Goal: Entertainment & Leisure: Browse casually

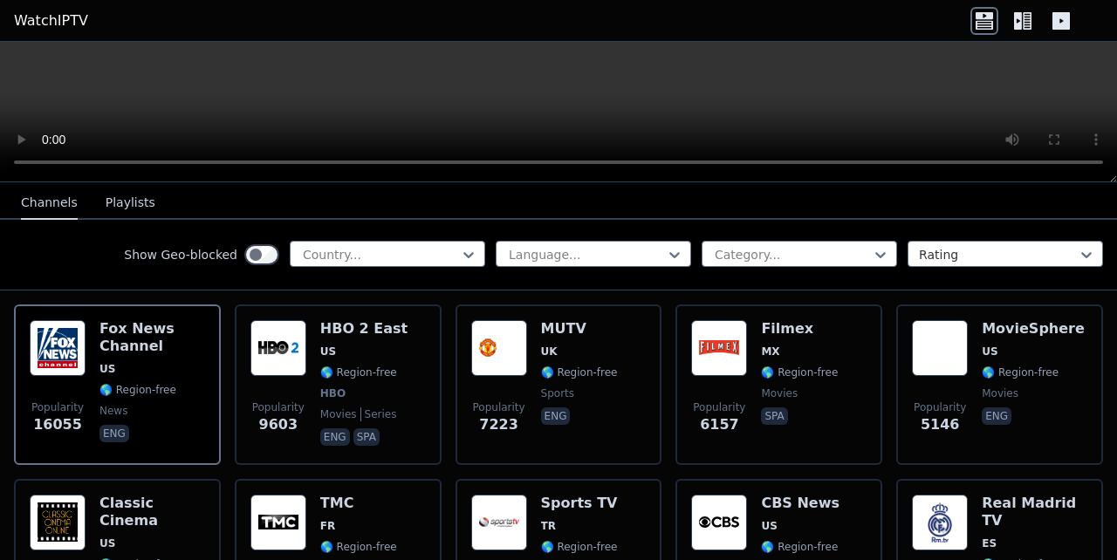
scroll to position [94, 0]
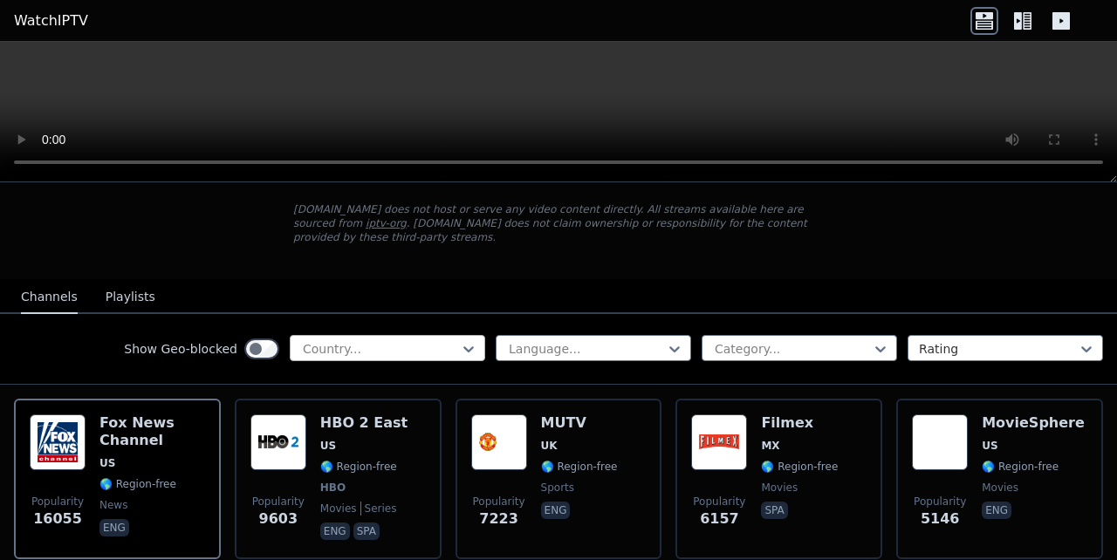
click at [330, 340] on div at bounding box center [380, 348] width 159 height 17
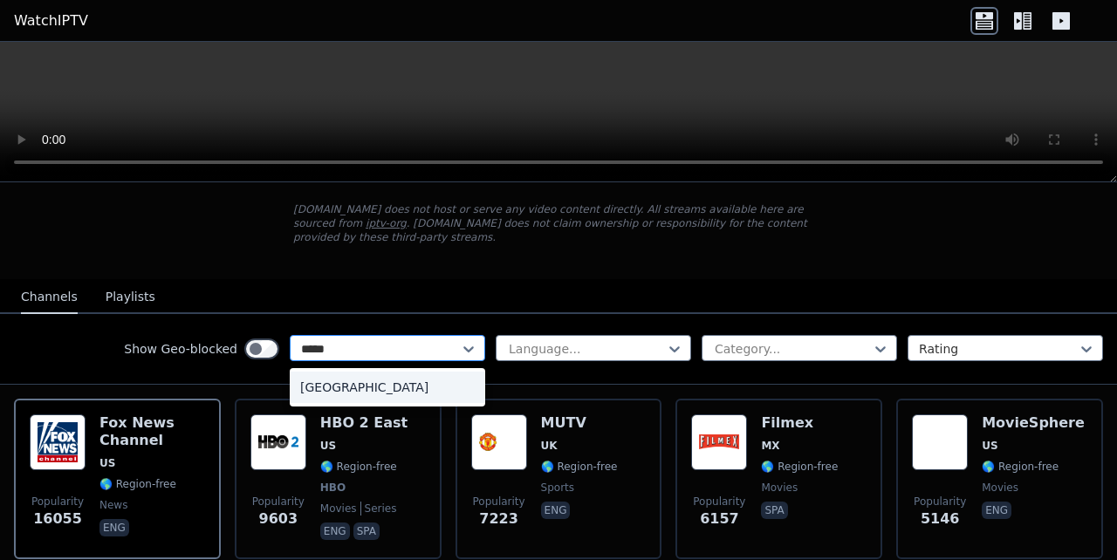
type input "******"
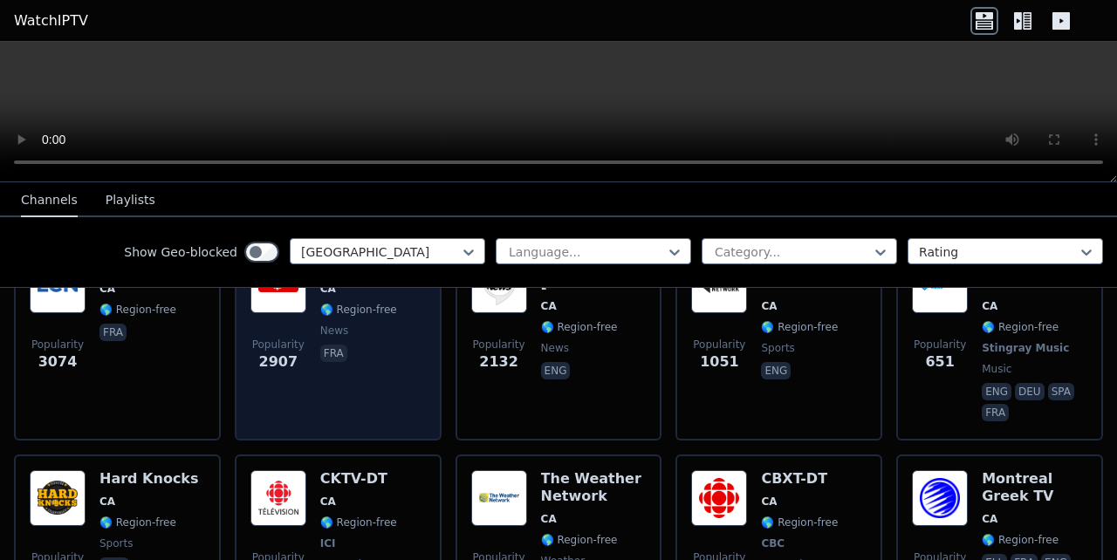
scroll to position [377, 0]
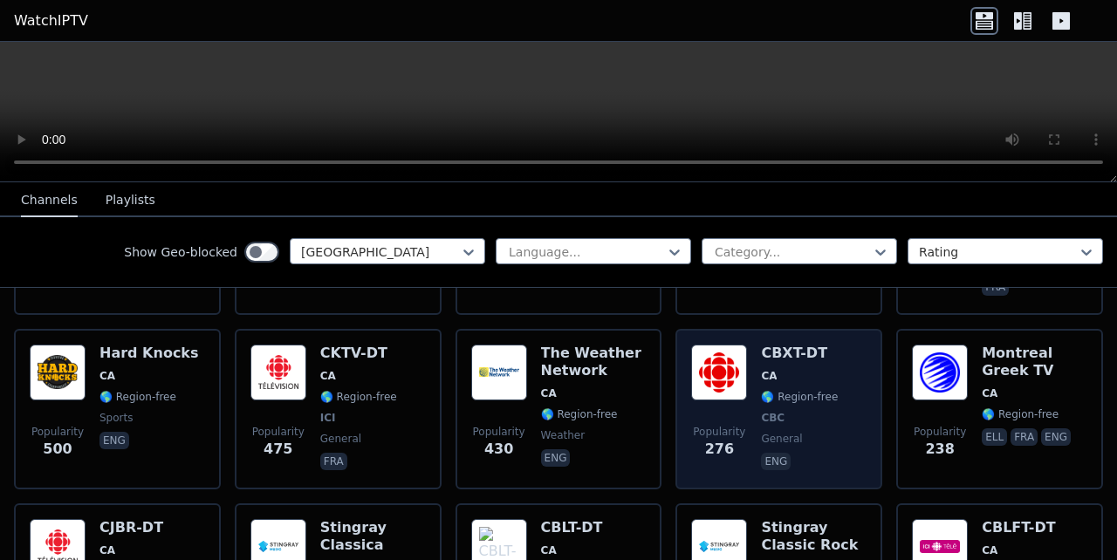
click at [705, 374] on img at bounding box center [719, 373] width 56 height 56
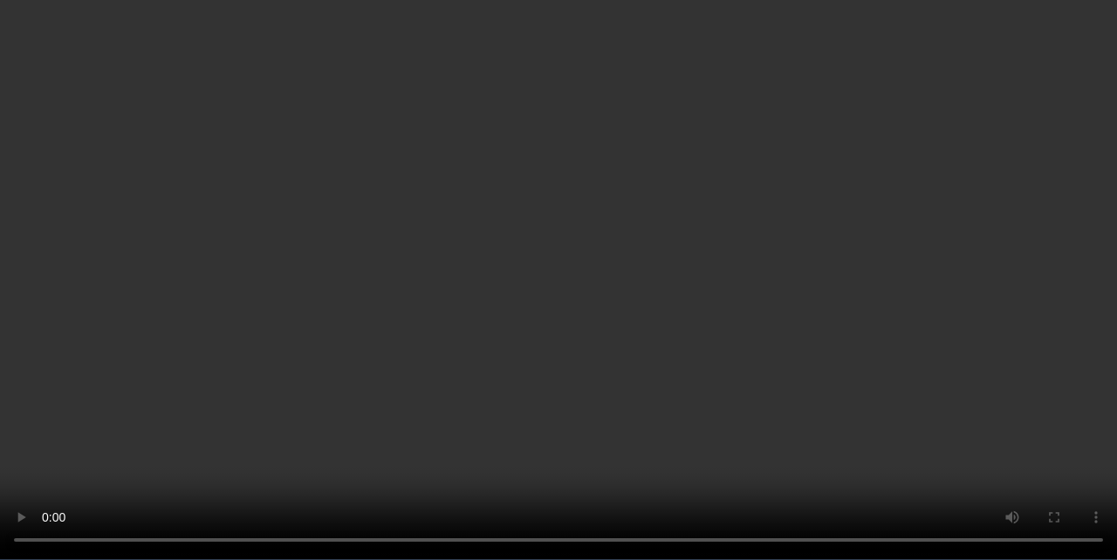
scroll to position [1131, 0]
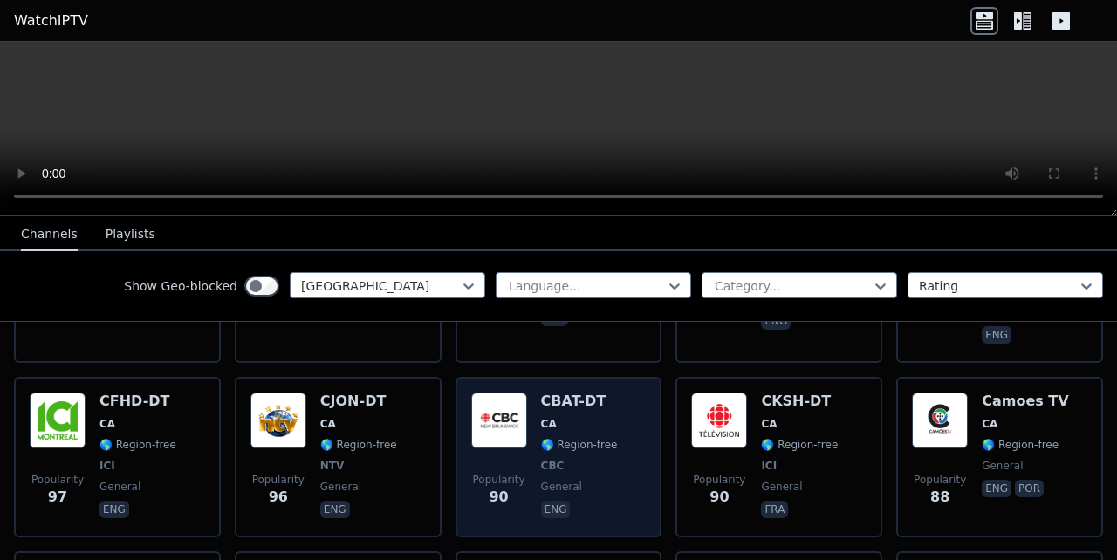
click at [541, 417] on span "CA" at bounding box center [549, 424] width 16 height 14
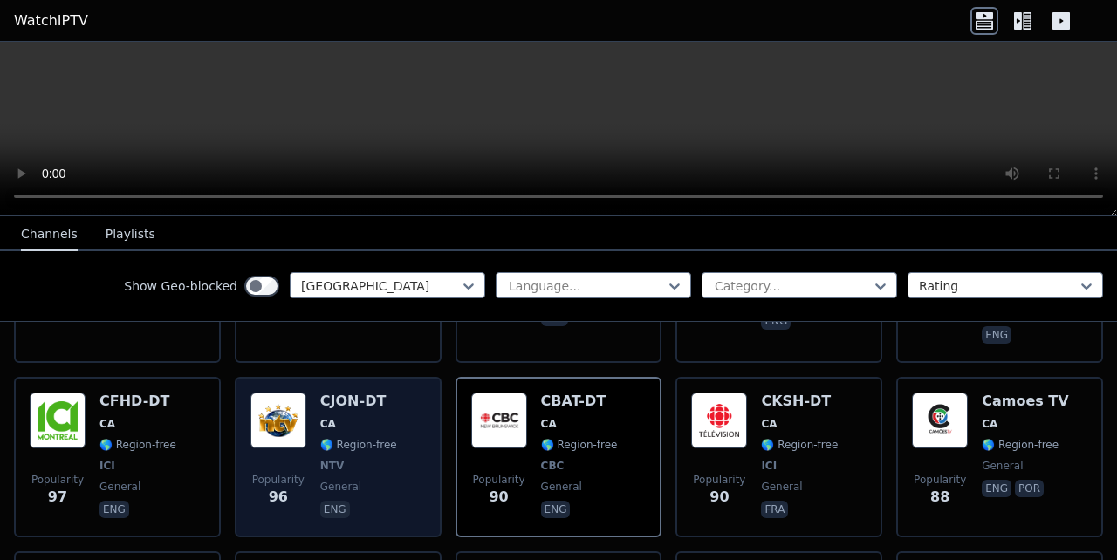
click at [408, 407] on div "Popularity 96 CJON-DT CA 🌎 Region-free NTV general eng" at bounding box center [337, 457] width 175 height 129
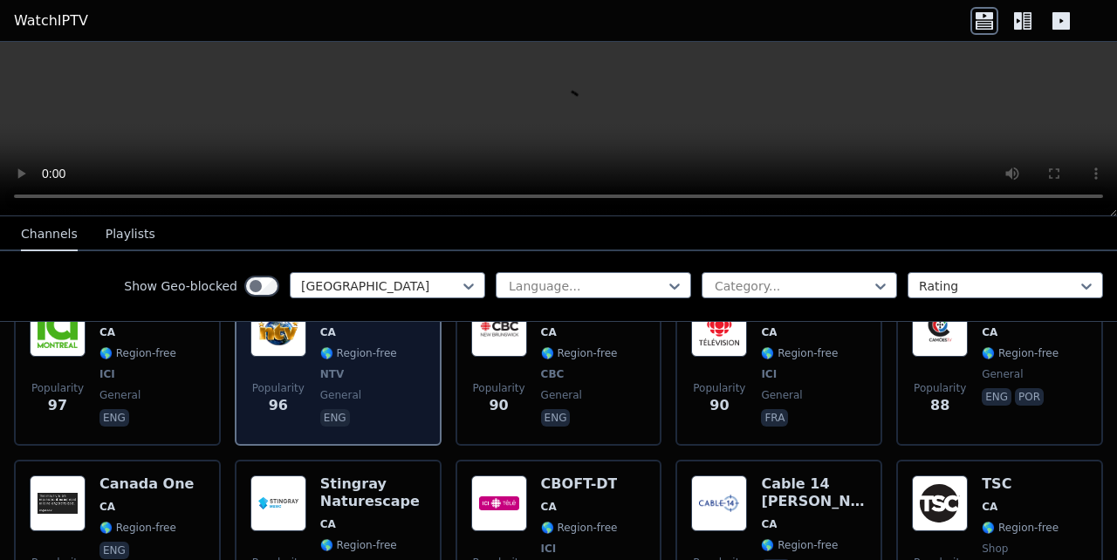
scroll to position [1319, 0]
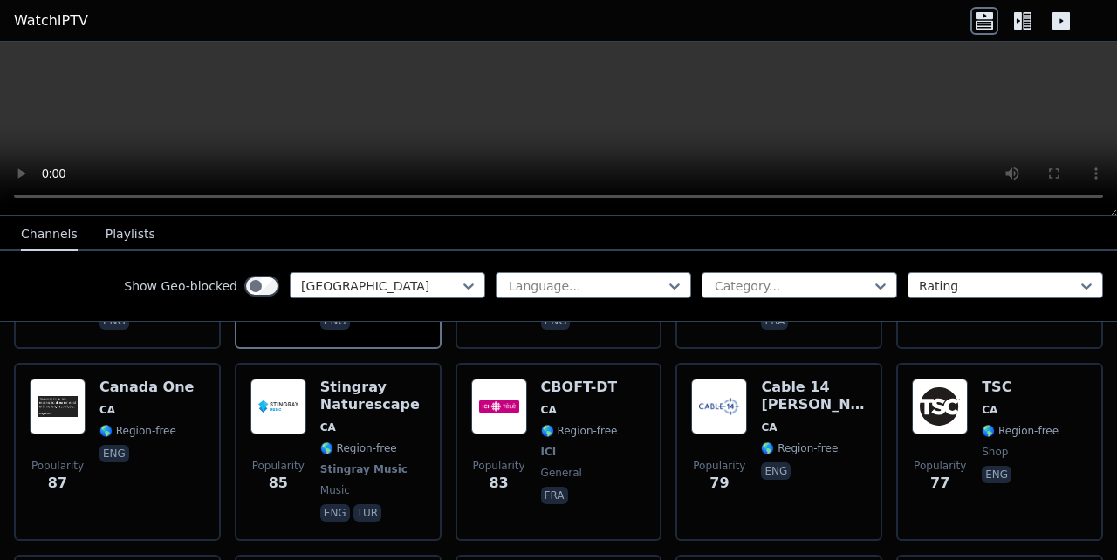
click at [63, 23] on link "WatchIPTV" at bounding box center [51, 20] width 74 height 21
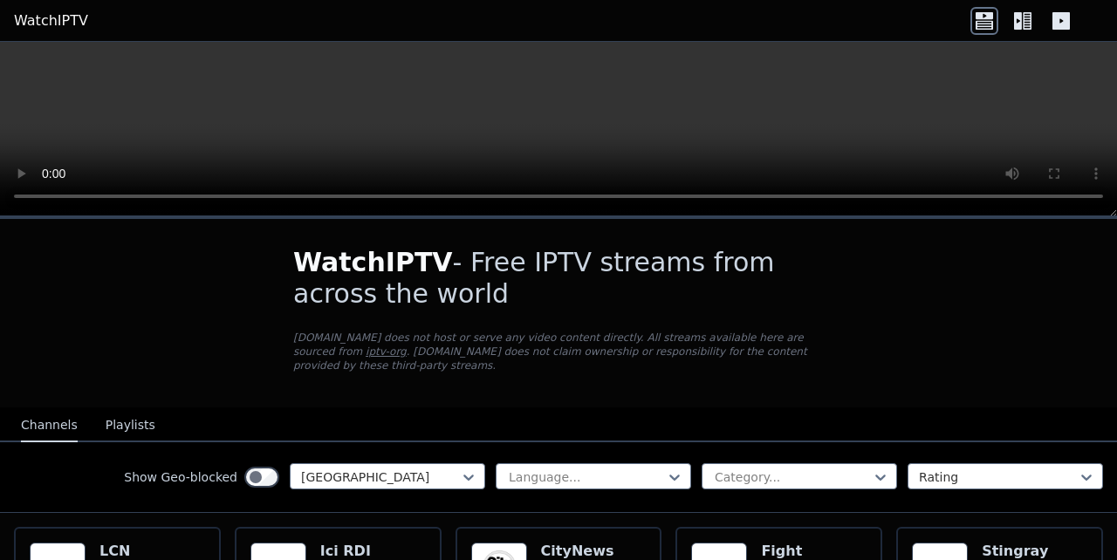
click at [63, 23] on link "WatchIPTV" at bounding box center [51, 20] width 74 height 21
